Goal: Task Accomplishment & Management: Use online tool/utility

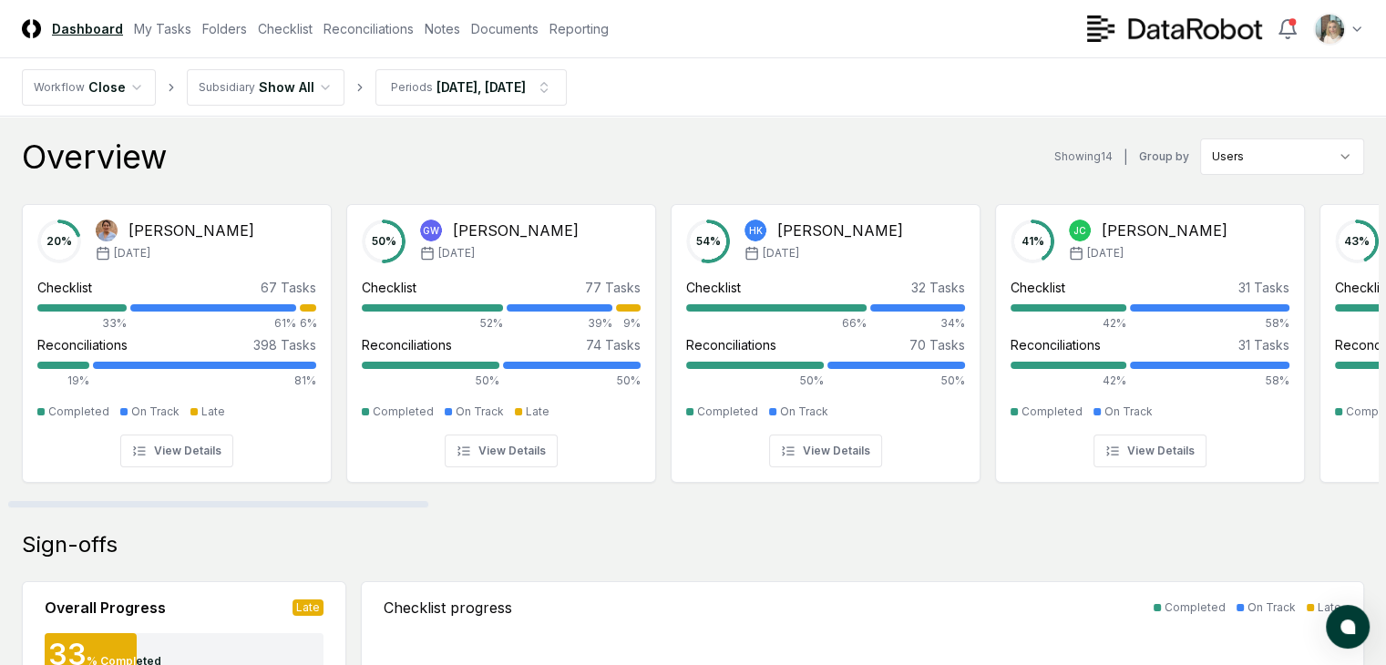
drag, startPoint x: 375, startPoint y: 504, endPoint x: 342, endPoint y: 563, distance: 68.2
click at [342, 508] on div at bounding box center [218, 504] width 420 height 6
drag, startPoint x: 180, startPoint y: 504, endPoint x: 71, endPoint y: 494, distance: 109.8
click at [71, 501] on div at bounding box center [218, 504] width 420 height 6
click at [313, 26] on link "Checklist" at bounding box center [285, 28] width 55 height 19
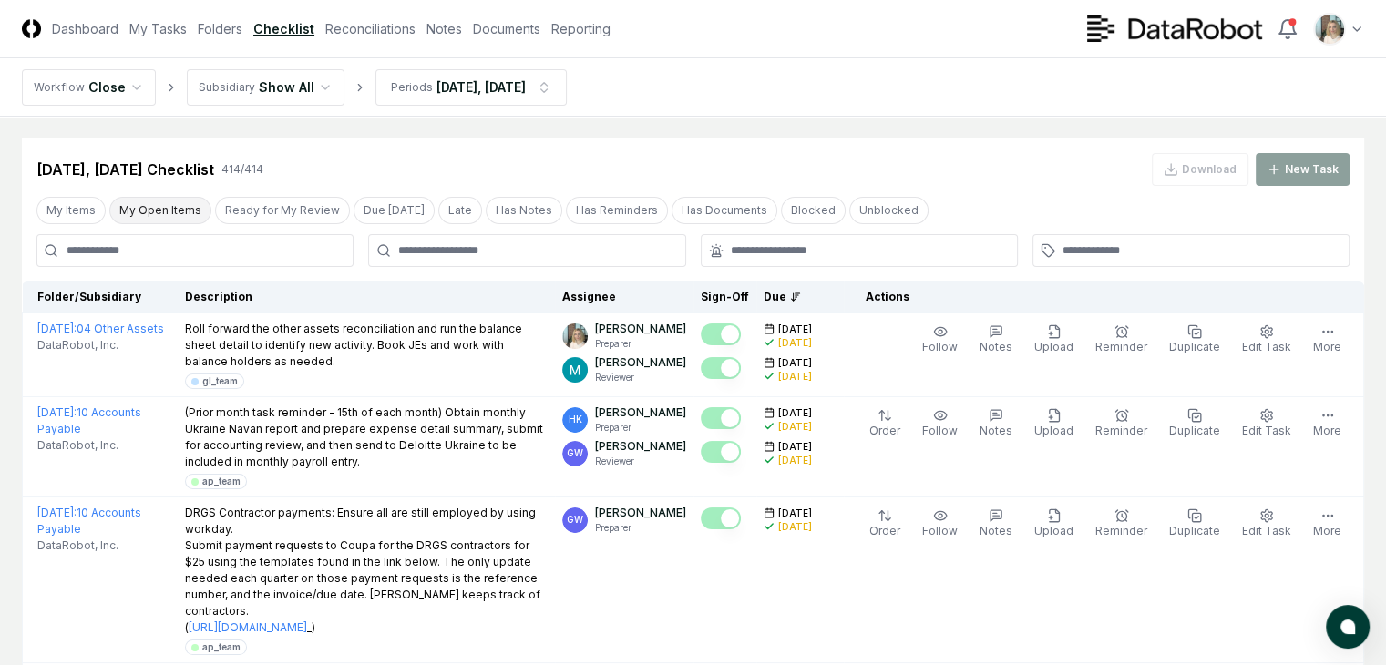
click at [166, 209] on button "My Open Items" at bounding box center [160, 210] width 102 height 27
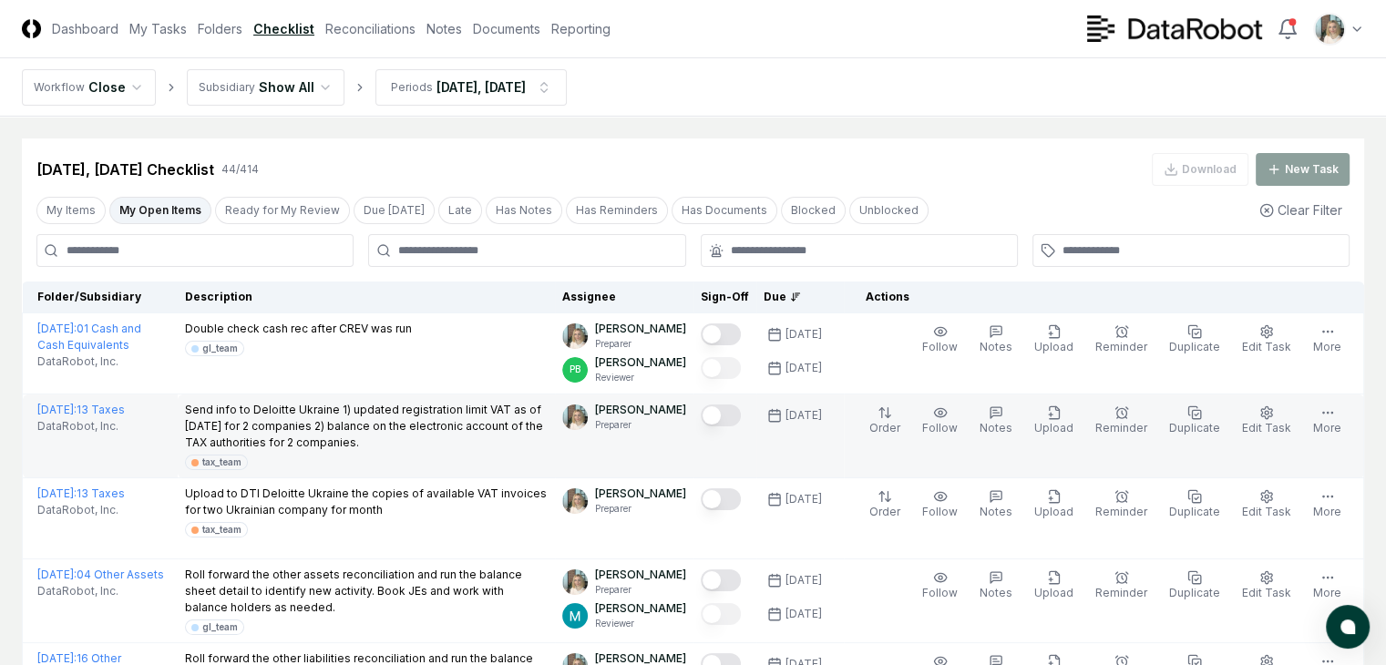
click at [729, 413] on button "Mark complete" at bounding box center [721, 416] width 40 height 22
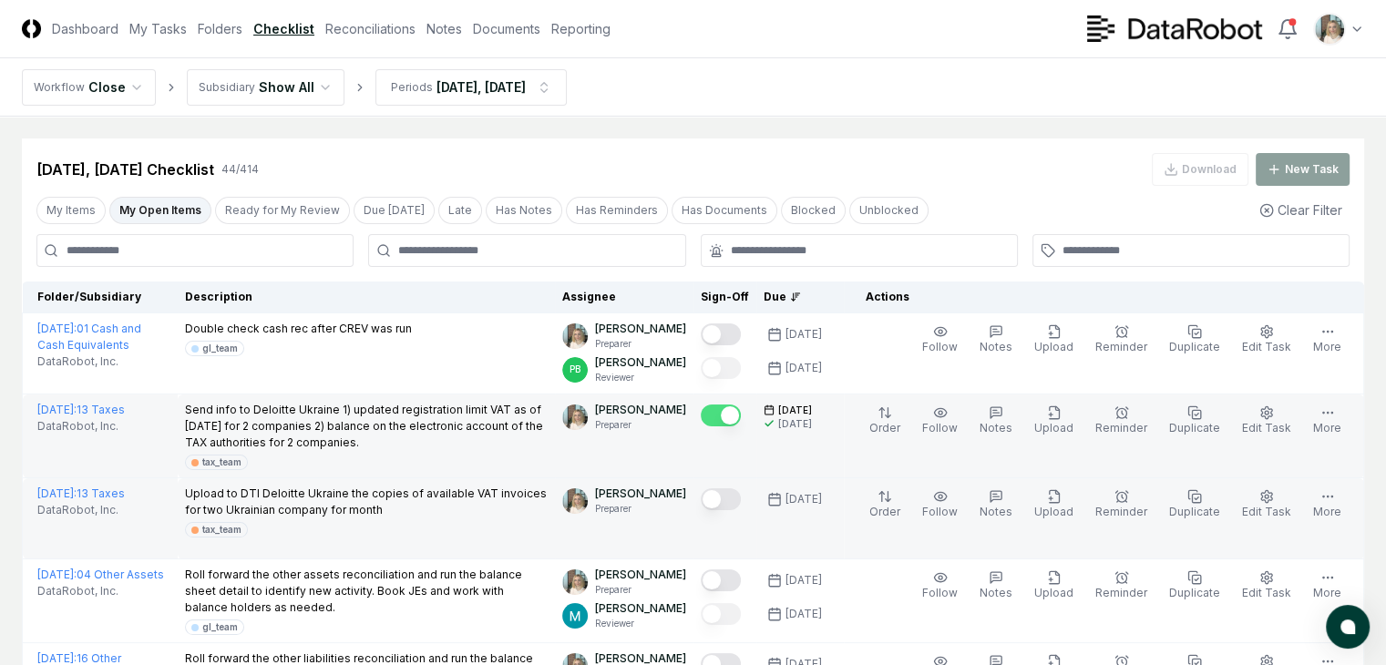
click at [336, 497] on p "Upload to DTI Deloitte Ukraine the copies of available VAT invoices for two Ukr…" at bounding box center [367, 502] width 364 height 33
click at [714, 504] on button "Mark complete" at bounding box center [721, 499] width 40 height 22
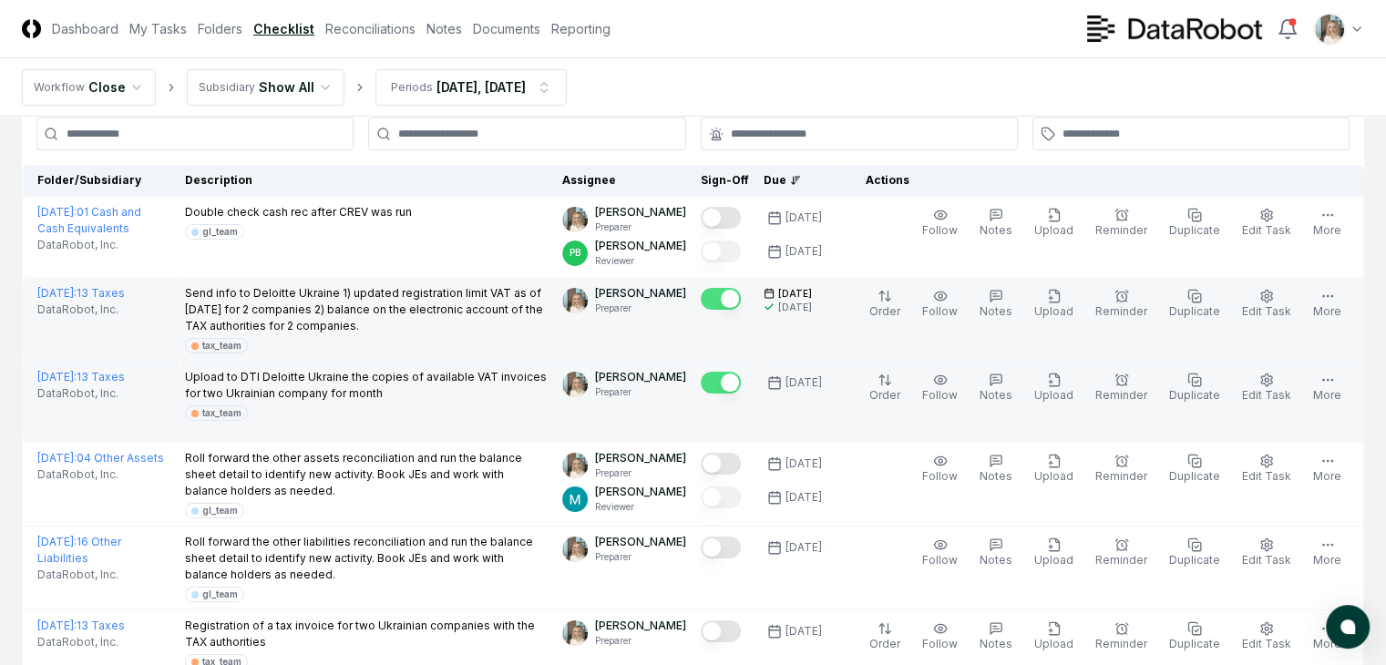
scroll to position [121, 0]
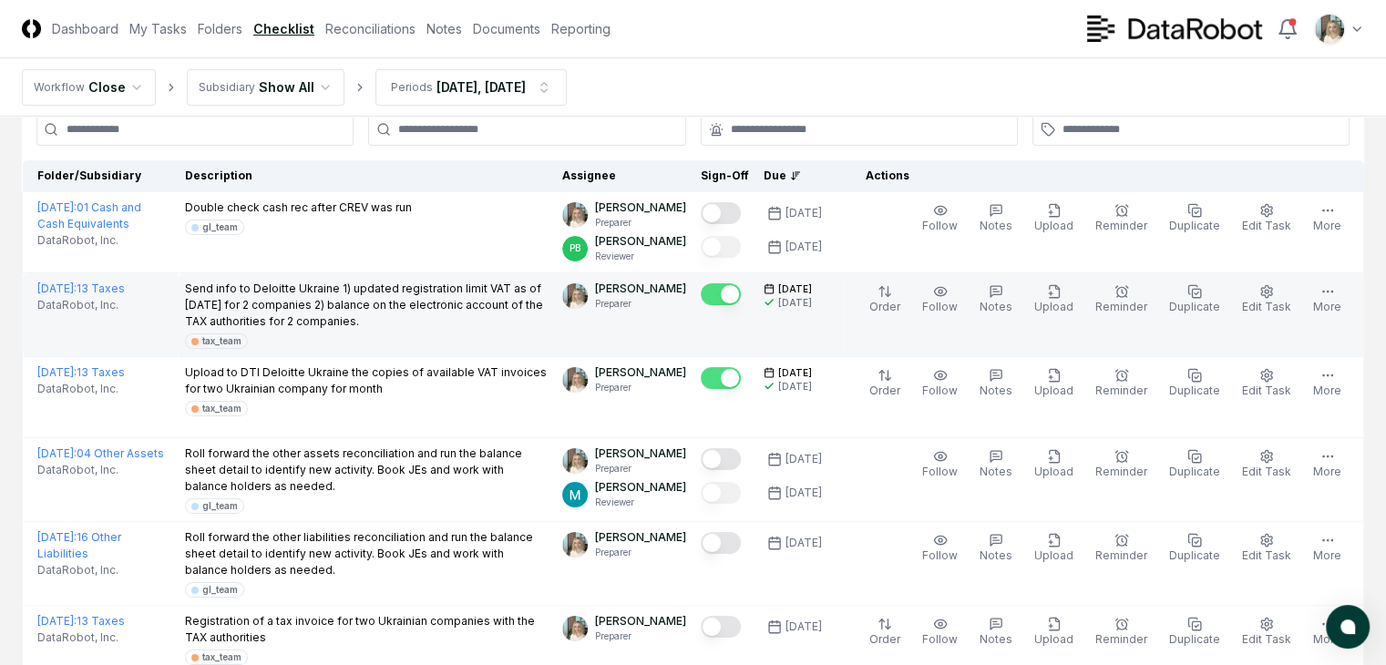
drag, startPoint x: 830, startPoint y: 302, endPoint x: 782, endPoint y: 306, distance: 48.5
click at [782, 306] on div "[DATE]" at bounding box center [800, 305] width 73 height 10
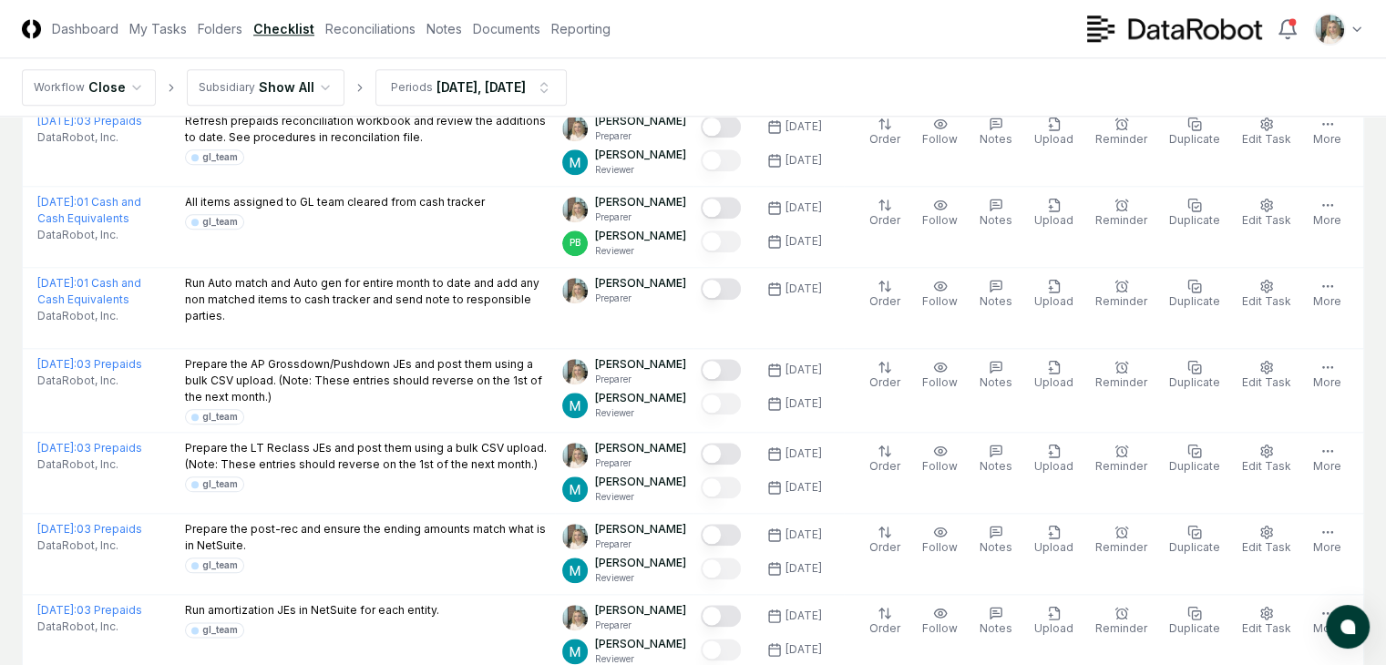
scroll to position [0, 0]
